Goal: Task Accomplishment & Management: Use online tool/utility

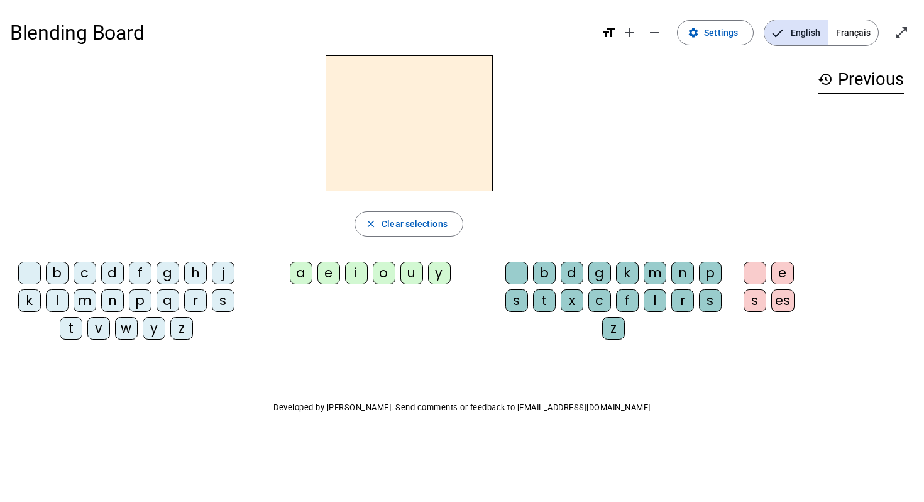
drag, startPoint x: 518, startPoint y: 298, endPoint x: 509, endPoint y: 341, distance: 44.4
click at [509, 341] on div "b d g k m n p s t x c f l r s z" at bounding box center [616, 302] width 228 height 83
click at [514, 294] on div "s" at bounding box center [516, 300] width 23 height 23
click at [443, 209] on span "button" at bounding box center [408, 224] width 107 height 30
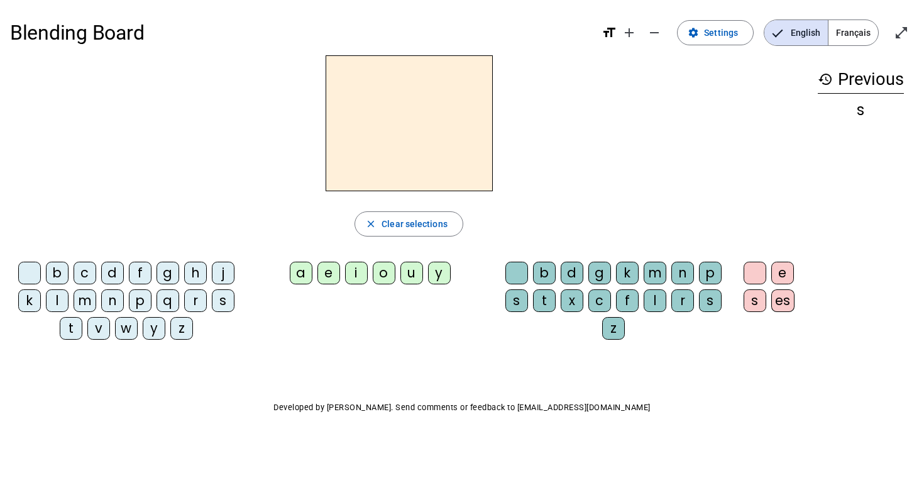
click at [301, 265] on div "a" at bounding box center [301, 272] width 23 height 23
click at [302, 266] on div "a" at bounding box center [301, 272] width 23 height 23
click at [91, 299] on div "m" at bounding box center [85, 300] width 23 height 23
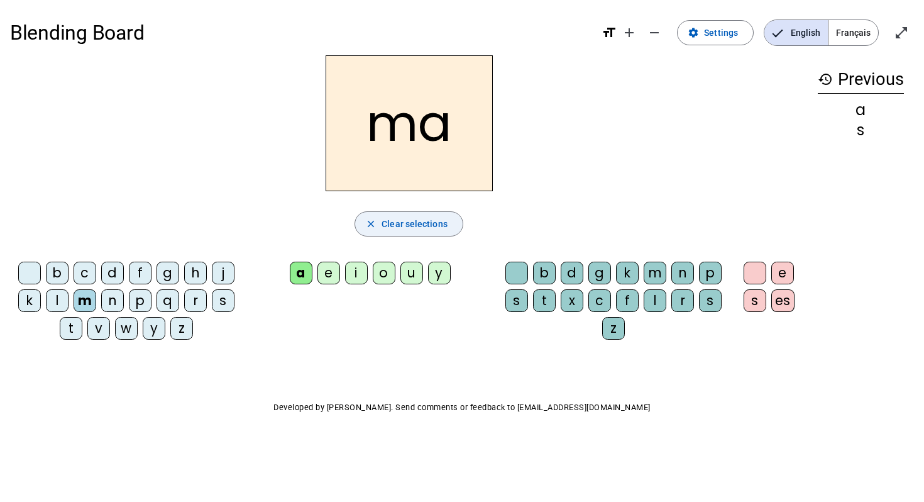
click at [393, 218] on span "Clear selections" at bounding box center [415, 223] width 66 height 15
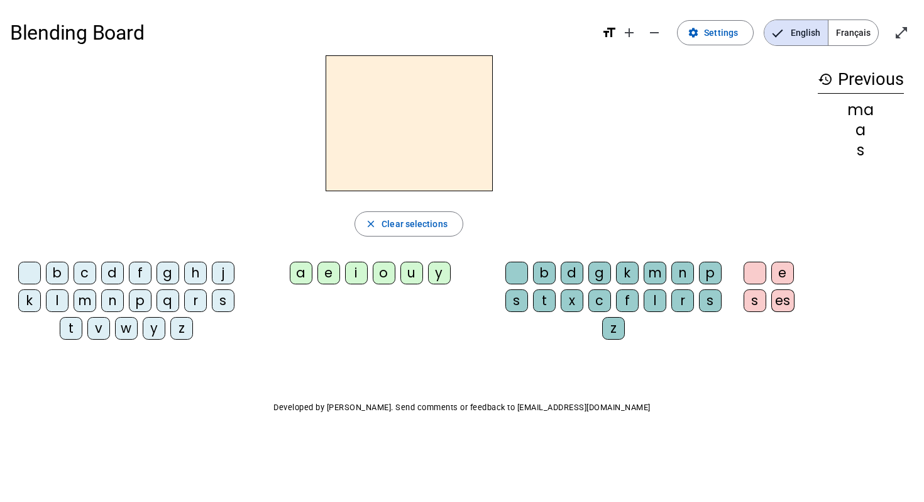
click at [90, 307] on div "m" at bounding box center [85, 300] width 23 height 23
click at [301, 272] on div "a" at bounding box center [301, 272] width 23 height 23
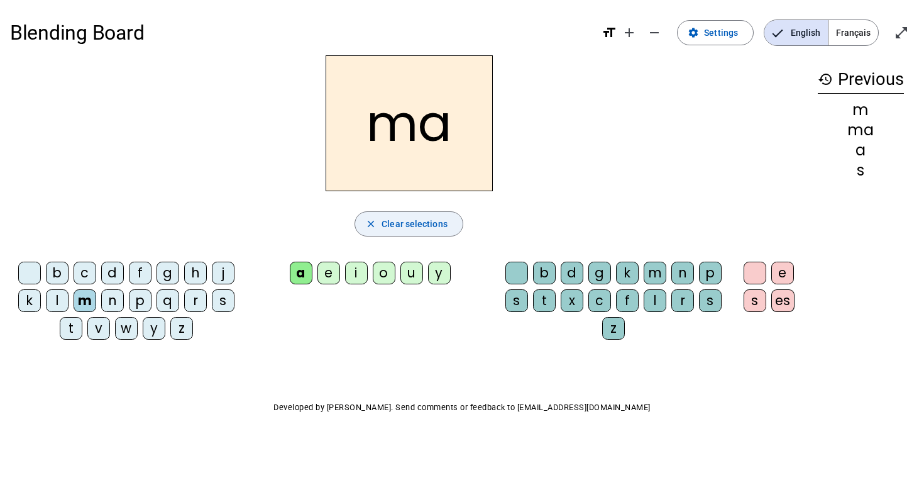
click at [410, 212] on span "button" at bounding box center [408, 224] width 107 height 30
click at [387, 233] on span "button" at bounding box center [408, 224] width 107 height 30
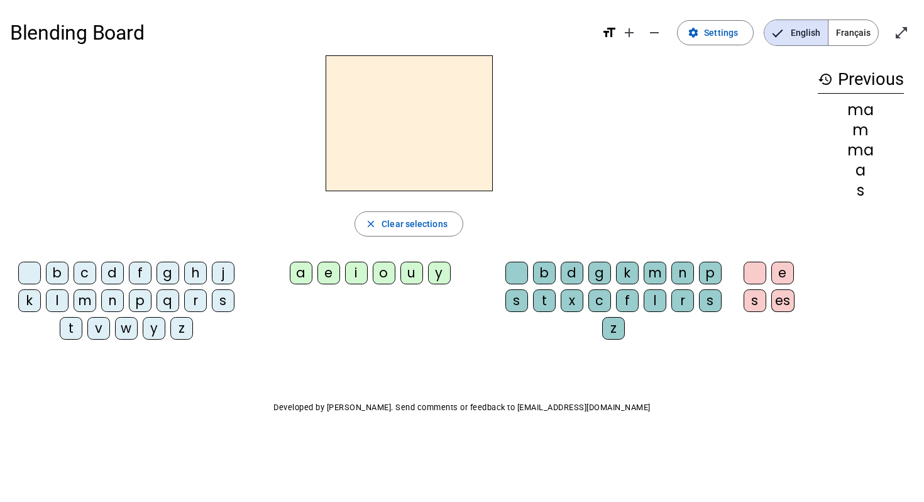
click at [848, 30] on span "Français" at bounding box center [853, 32] width 50 height 25
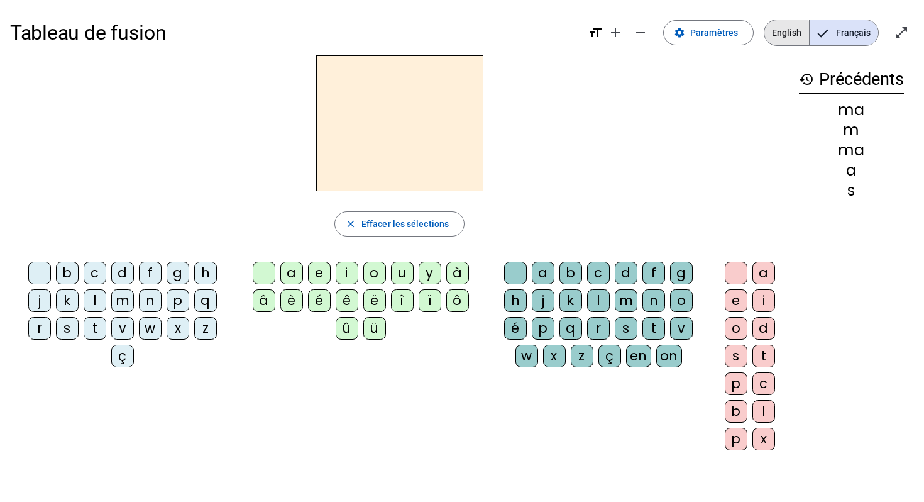
click at [777, 41] on span "English" at bounding box center [786, 32] width 45 height 25
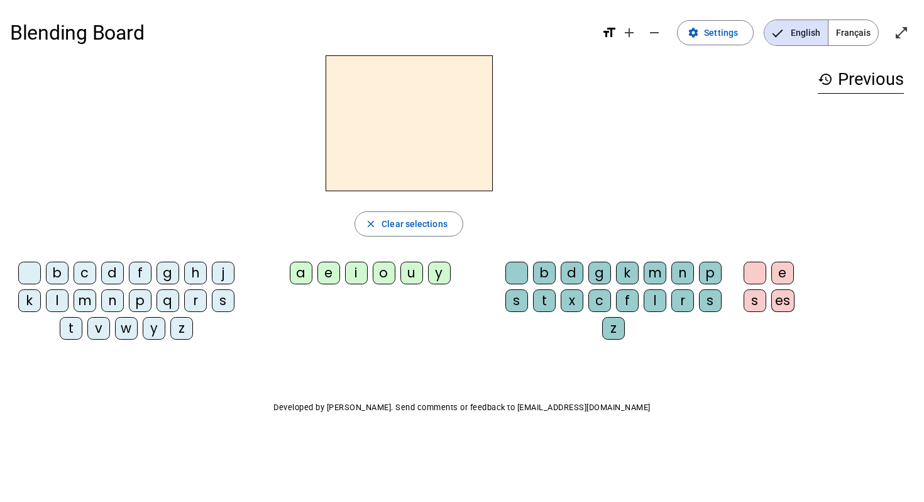
click at [83, 301] on div "m" at bounding box center [85, 300] width 23 height 23
click at [300, 273] on div "a" at bounding box center [301, 272] width 23 height 23
click at [659, 299] on div "l" at bounding box center [655, 300] width 23 height 23
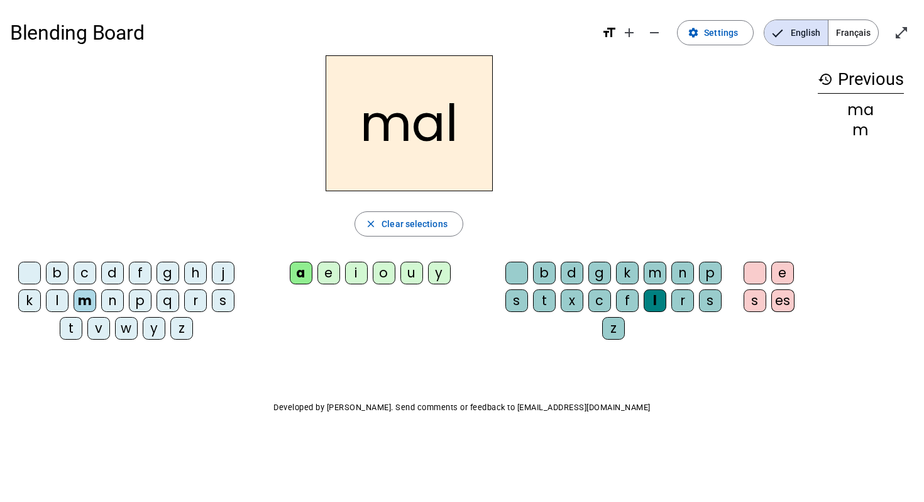
click at [308, 269] on div "a" at bounding box center [301, 272] width 23 height 23
click at [302, 272] on div "a" at bounding box center [301, 272] width 23 height 23
click at [304, 270] on div "a" at bounding box center [301, 272] width 23 height 23
click at [387, 224] on span "Clear selections" at bounding box center [415, 223] width 66 height 15
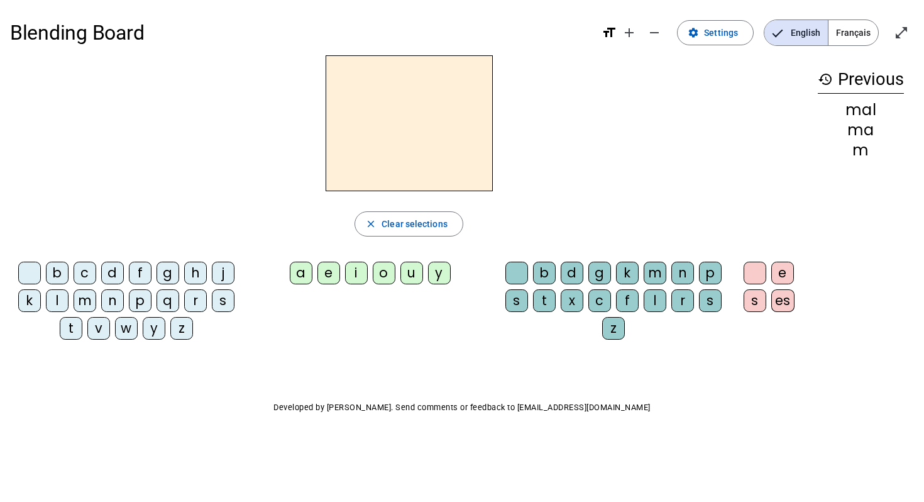
click at [84, 300] on div "m" at bounding box center [85, 300] width 23 height 23
click at [652, 299] on div "l" at bounding box center [655, 300] width 23 height 23
click at [361, 280] on div "i" at bounding box center [356, 272] width 23 height 23
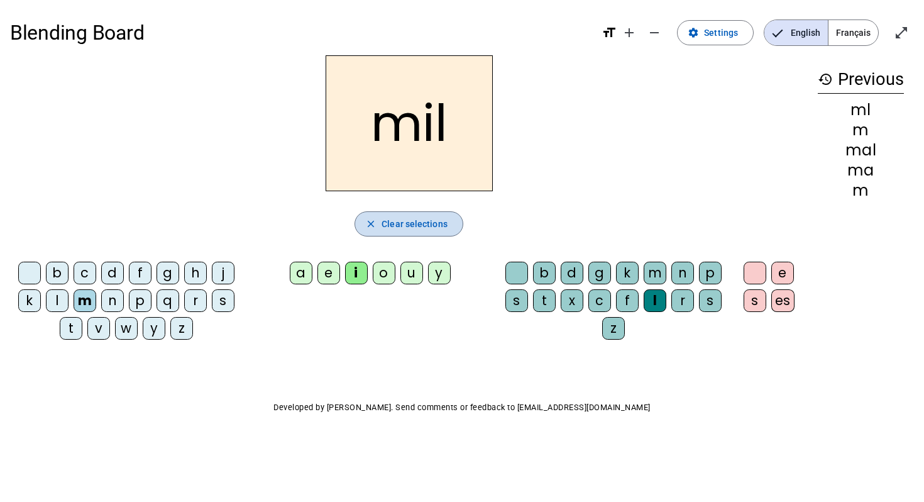
click at [419, 216] on span "Clear selections" at bounding box center [415, 223] width 66 height 15
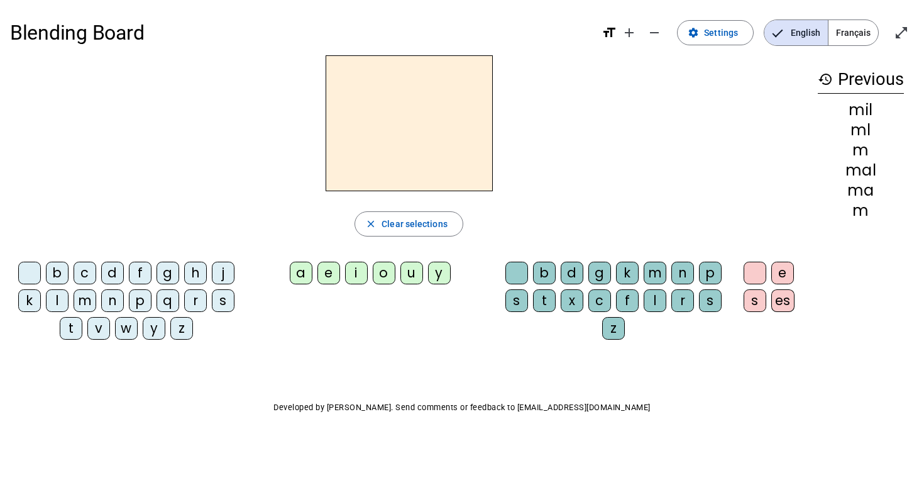
click at [85, 299] on div "m" at bounding box center [85, 300] width 23 height 23
click at [305, 268] on div "a" at bounding box center [301, 272] width 23 height 23
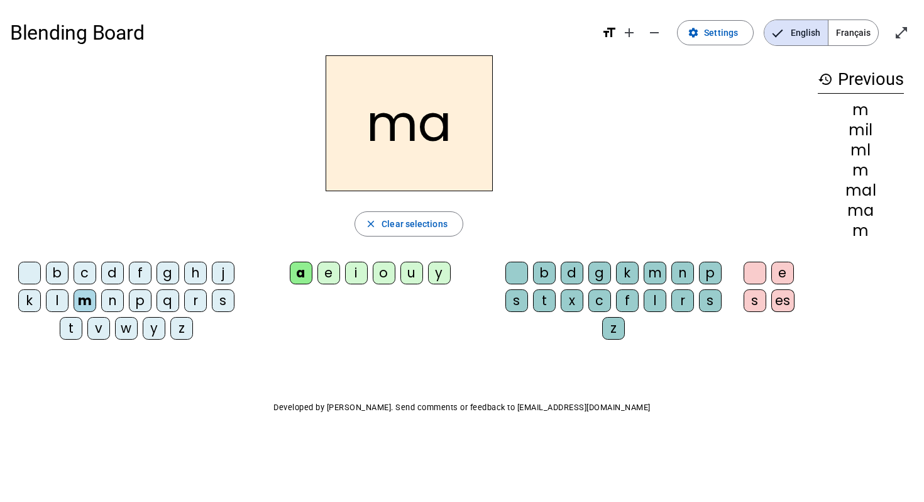
click at [652, 297] on div "l" at bounding box center [655, 300] width 23 height 23
click at [306, 268] on div "a" at bounding box center [301, 272] width 23 height 23
click at [440, 140] on h2 "mal" at bounding box center [409, 123] width 167 height 136
click at [294, 269] on div "a" at bounding box center [301, 272] width 23 height 23
click at [294, 268] on div "a" at bounding box center [301, 272] width 23 height 23
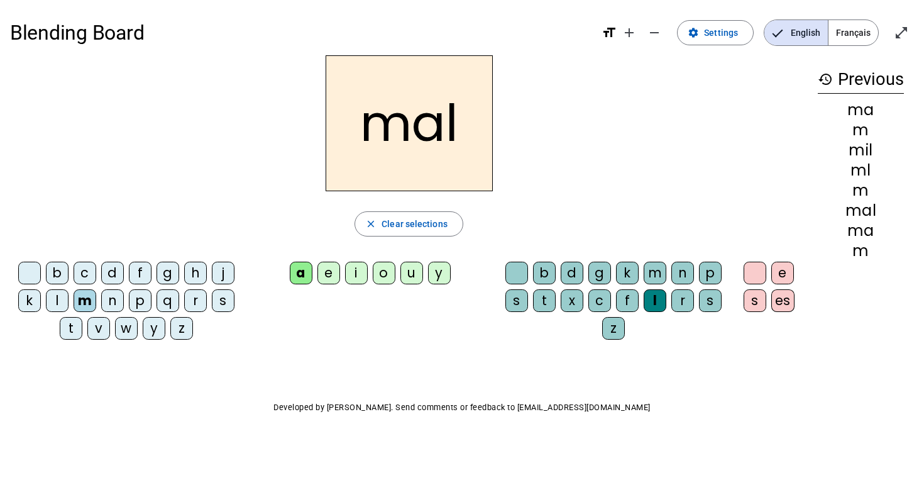
click at [323, 278] on div "e" at bounding box center [328, 272] width 23 height 23
click at [291, 267] on div "a" at bounding box center [301, 272] width 23 height 23
click at [355, 269] on div "i" at bounding box center [356, 272] width 23 height 23
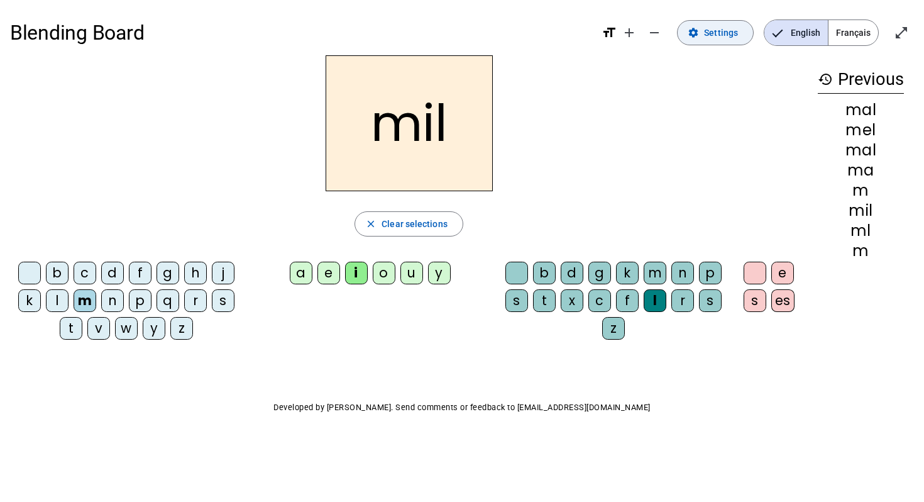
click at [699, 28] on mat-icon "settings" at bounding box center [693, 32] width 11 height 11
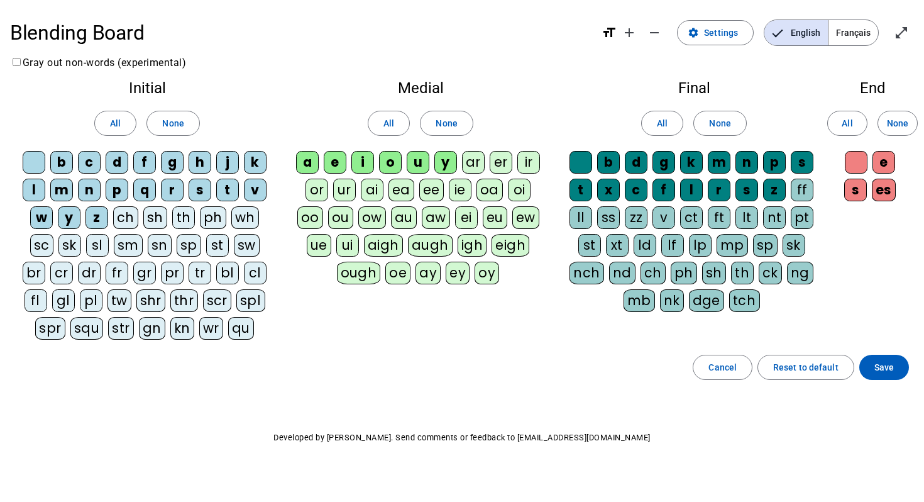
click at [854, 25] on span "Français" at bounding box center [853, 32] width 50 height 25
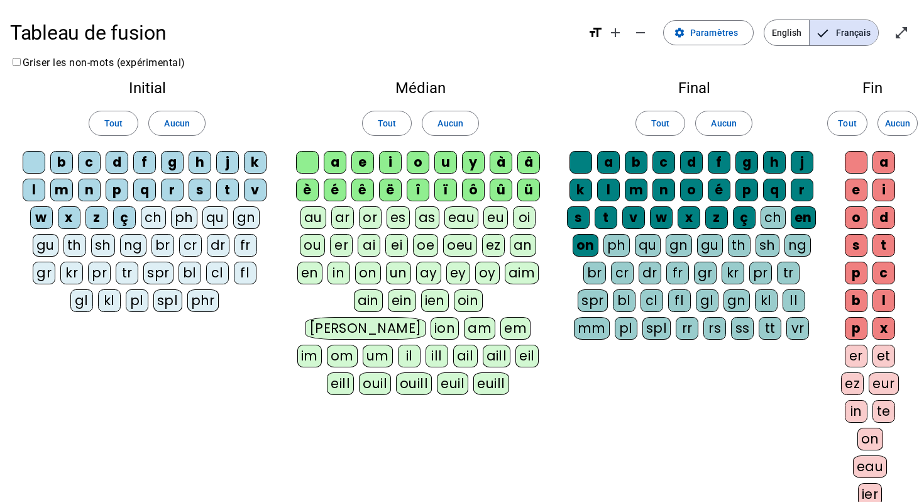
click at [798, 217] on div "en" at bounding box center [803, 217] width 25 height 23
click at [690, 27] on span at bounding box center [708, 33] width 89 height 30
click at [779, 387] on div "Initial Tout Aucun b c d f g h j k l m n p q r s t v w x z ç ch ph qu gn gu th …" at bounding box center [462, 295] width 904 height 450
click at [698, 25] on span at bounding box center [708, 33] width 89 height 30
click at [559, 254] on div "Final Tout Aucun a b c d f g h j k l m n o é p q r s t v w x z ç ch en on ph qu…" at bounding box center [694, 212] width 274 height 284
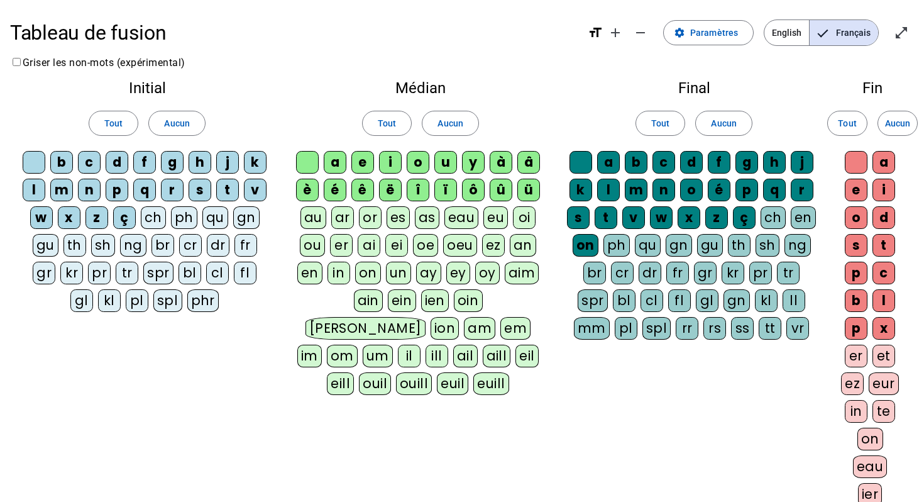
click at [588, 246] on div "on" at bounding box center [586, 245] width 26 height 23
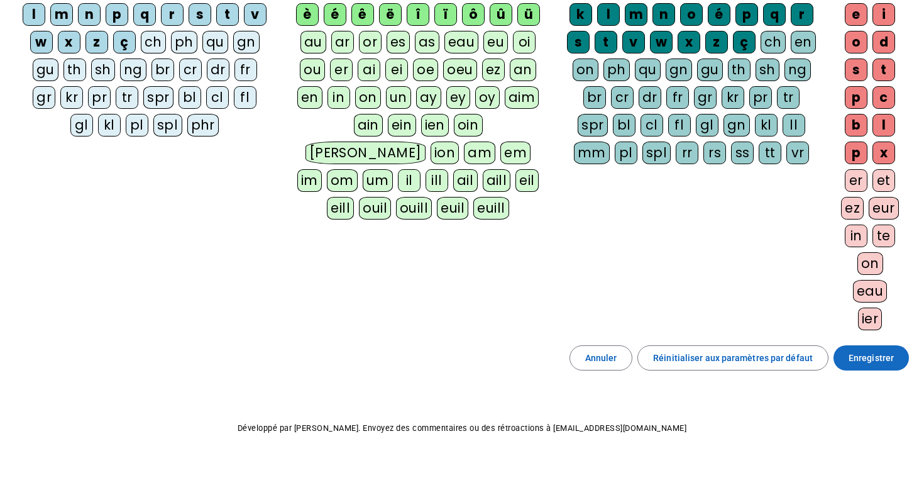
click at [871, 362] on span "Enregistrer" at bounding box center [871, 357] width 45 height 15
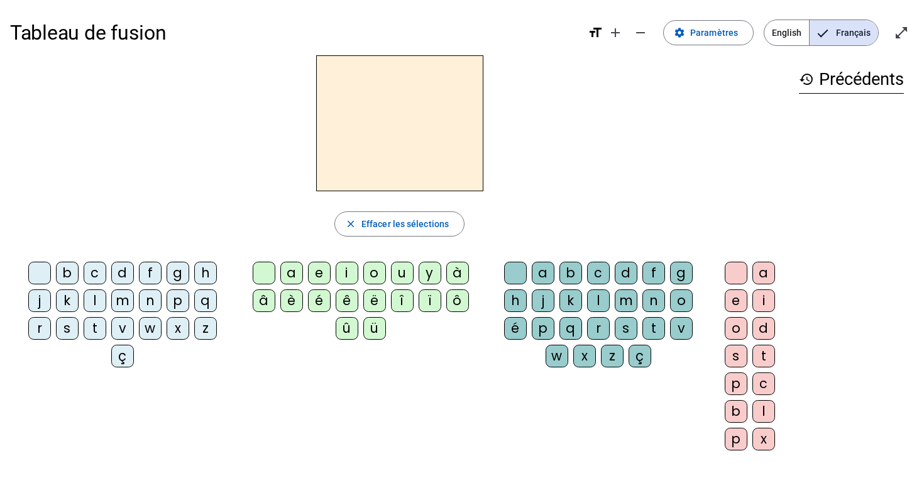
click at [126, 300] on div "m" at bounding box center [122, 300] width 23 height 23
click at [596, 304] on div "l" at bounding box center [598, 300] width 23 height 23
click at [421, 276] on div "y" at bounding box center [430, 272] width 23 height 23
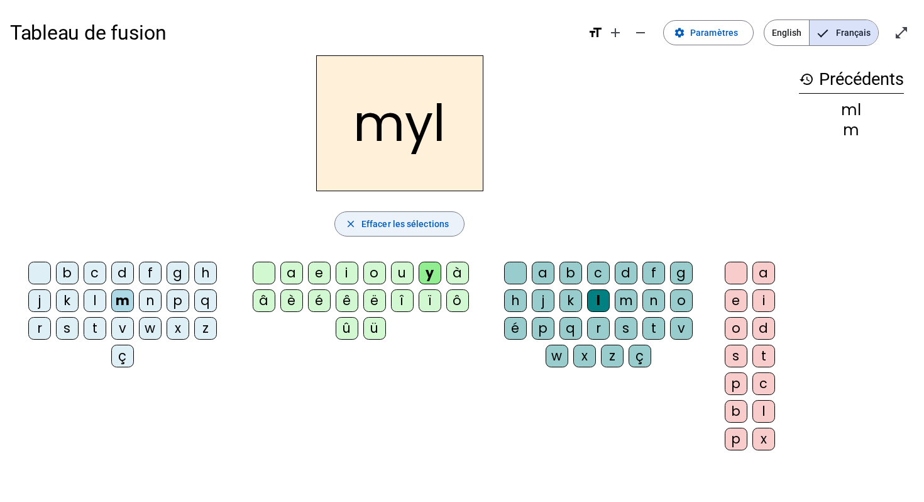
click at [397, 231] on span "Effacer les sélections" at bounding box center [404, 223] width 87 height 15
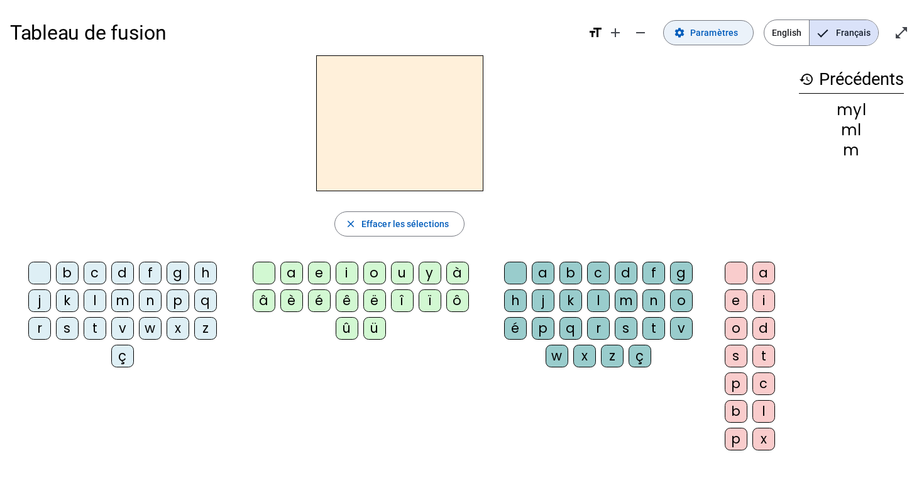
click at [715, 36] on span "Paramètres" at bounding box center [714, 32] width 48 height 15
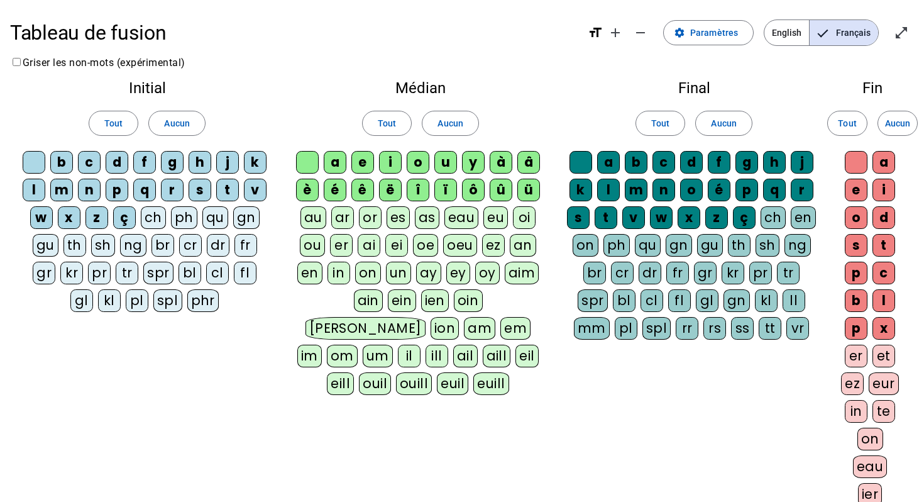
click at [597, 27] on mat-icon "format_size" at bounding box center [595, 32] width 15 height 15
click at [606, 39] on span "Augmenter la taille de la police" at bounding box center [615, 33] width 30 height 30
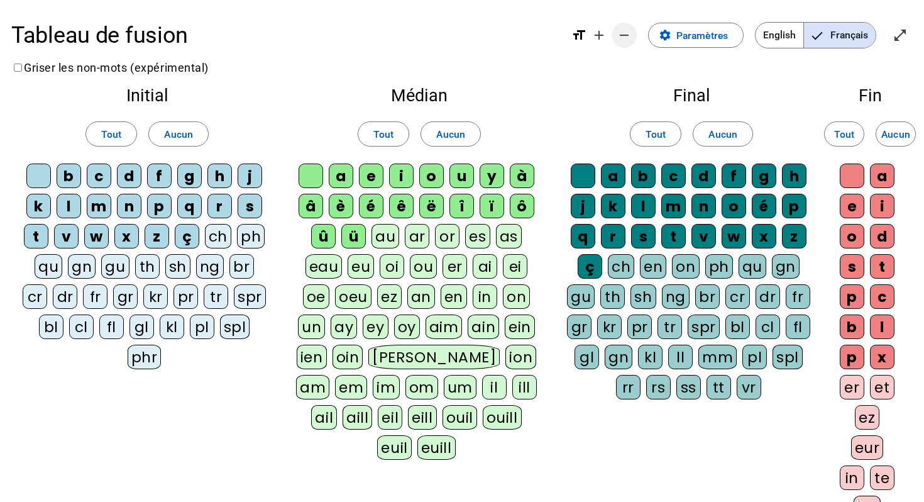
click at [624, 27] on span "Diminuer la taille de la police" at bounding box center [624, 35] width 30 height 30
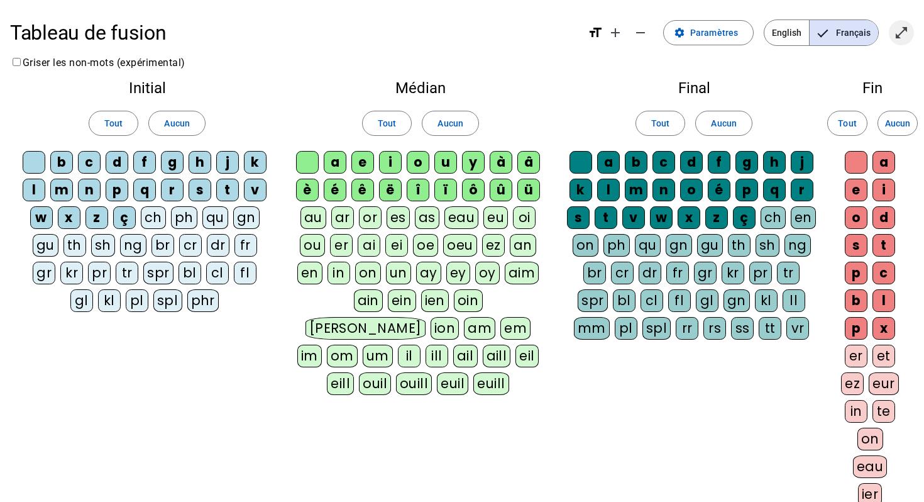
click at [903, 26] on mat-icon "open_in_full" at bounding box center [901, 32] width 15 height 15
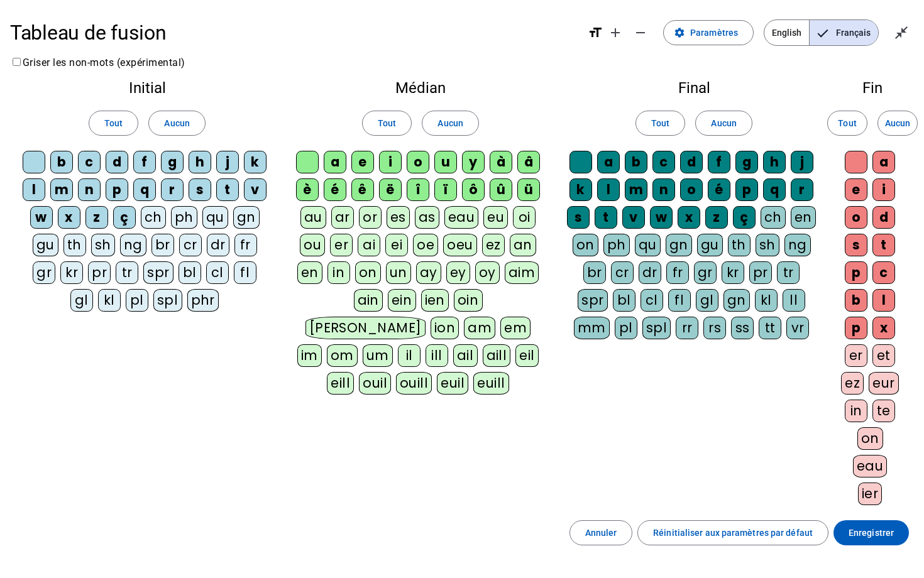
click at [905, 103] on div "Fin Tout Aucun a e i o d s t p c b l p x er et ez eur in te on eau ier" at bounding box center [872, 295] width 83 height 450
click at [901, 26] on mat-icon "close_fullscreen" at bounding box center [901, 32] width 15 height 15
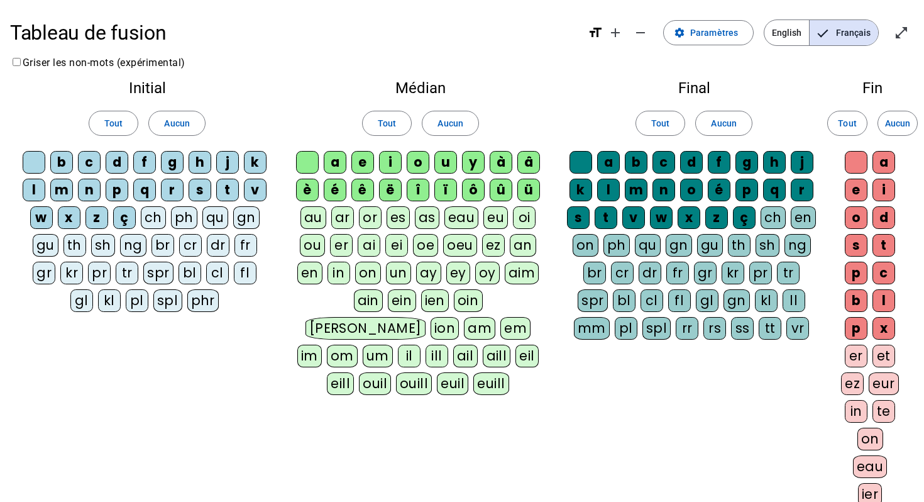
click at [594, 30] on mat-icon "format_size" at bounding box center [595, 32] width 15 height 15
click at [618, 32] on mat-icon "add" at bounding box center [615, 32] width 15 height 15
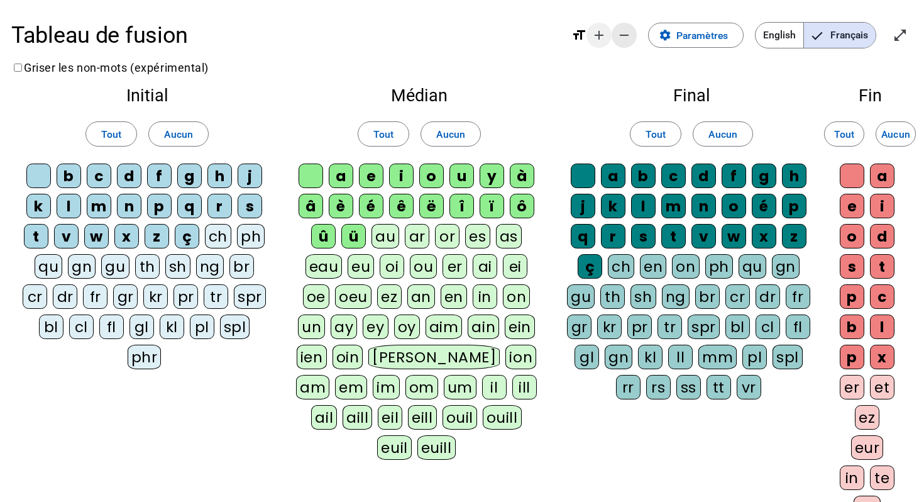
click at [618, 32] on mat-icon "remove" at bounding box center [624, 35] width 15 height 15
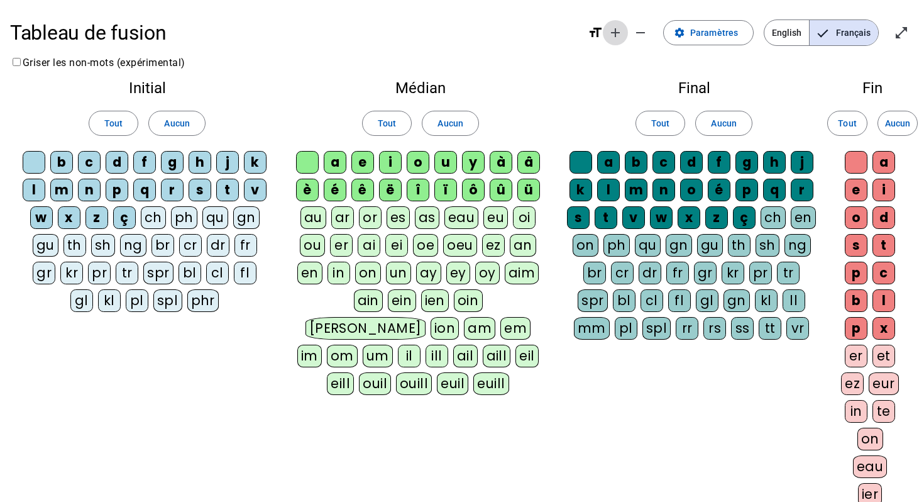
click at [618, 32] on mat-icon "add" at bounding box center [615, 32] width 15 height 15
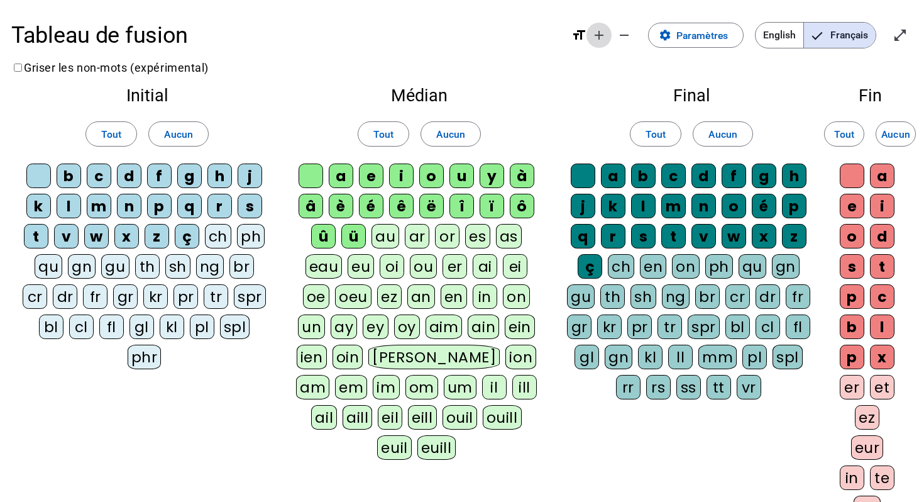
click at [600, 33] on mat-icon "add" at bounding box center [599, 35] width 15 height 15
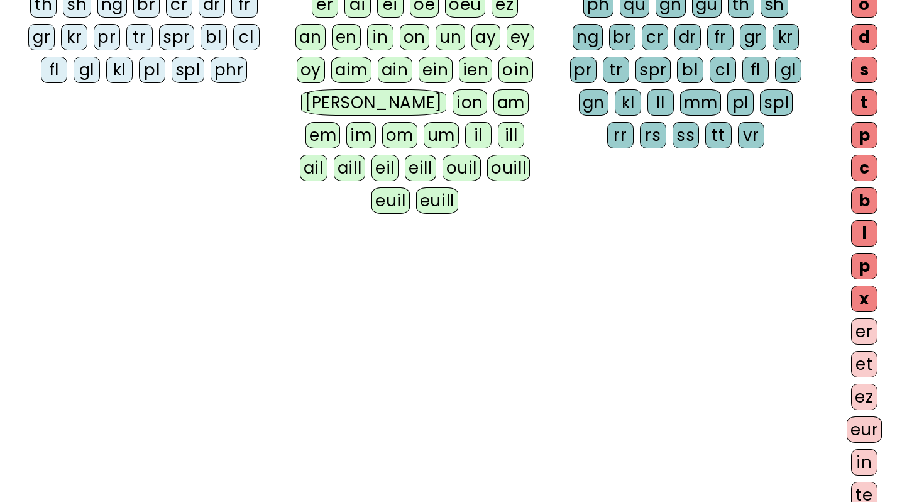
scroll to position [314, 0]
